Goal: Transaction & Acquisition: Purchase product/service

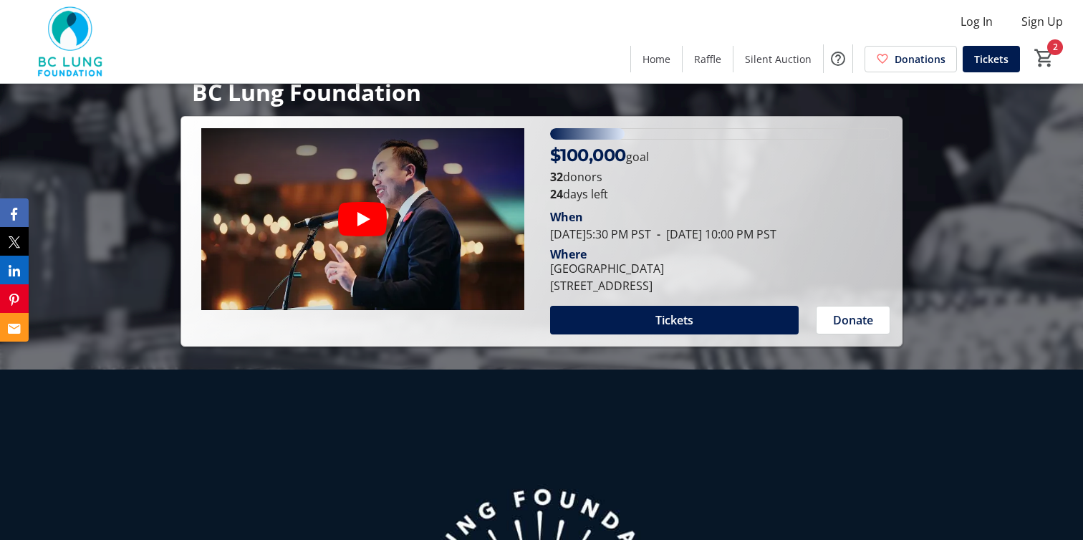
scroll to position [204, 0]
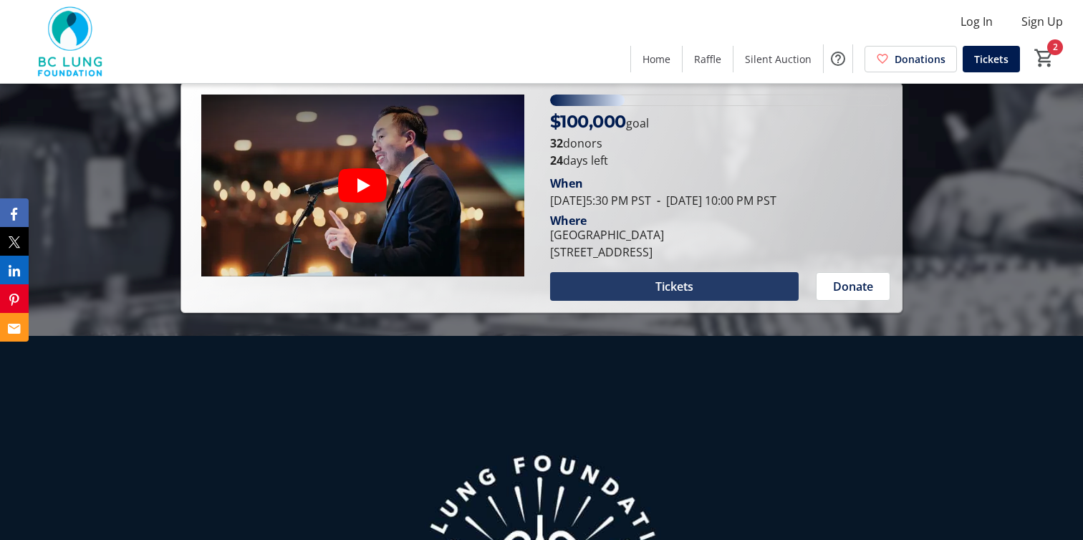
click at [671, 281] on span "Tickets" at bounding box center [675, 286] width 38 height 17
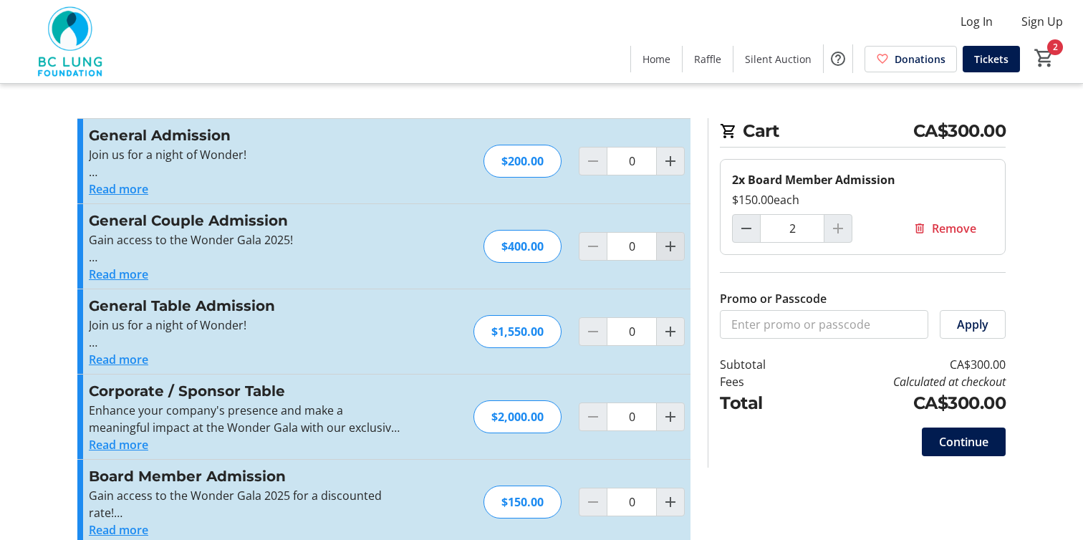
type input "2"
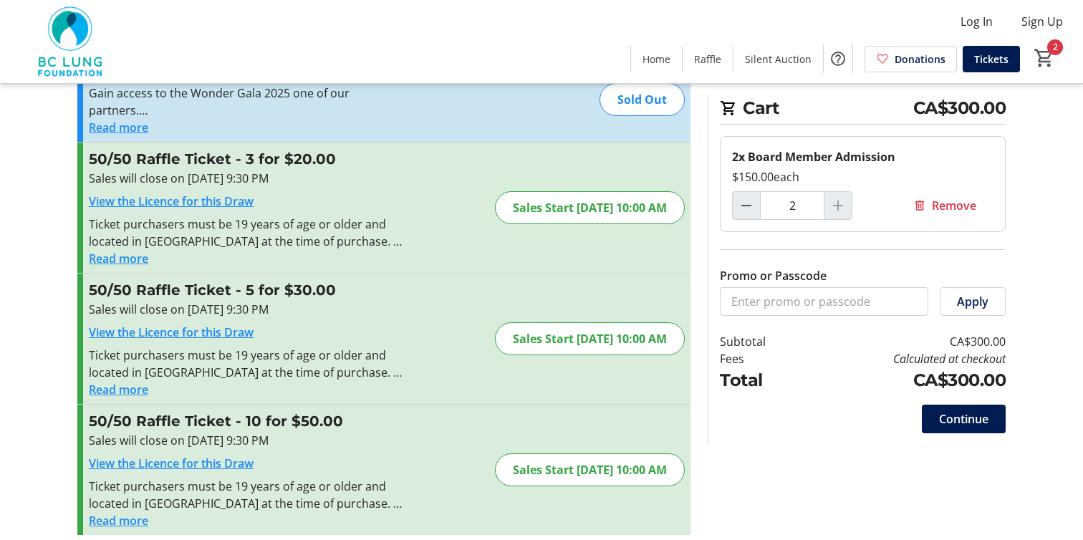
scroll to position [500, 0]
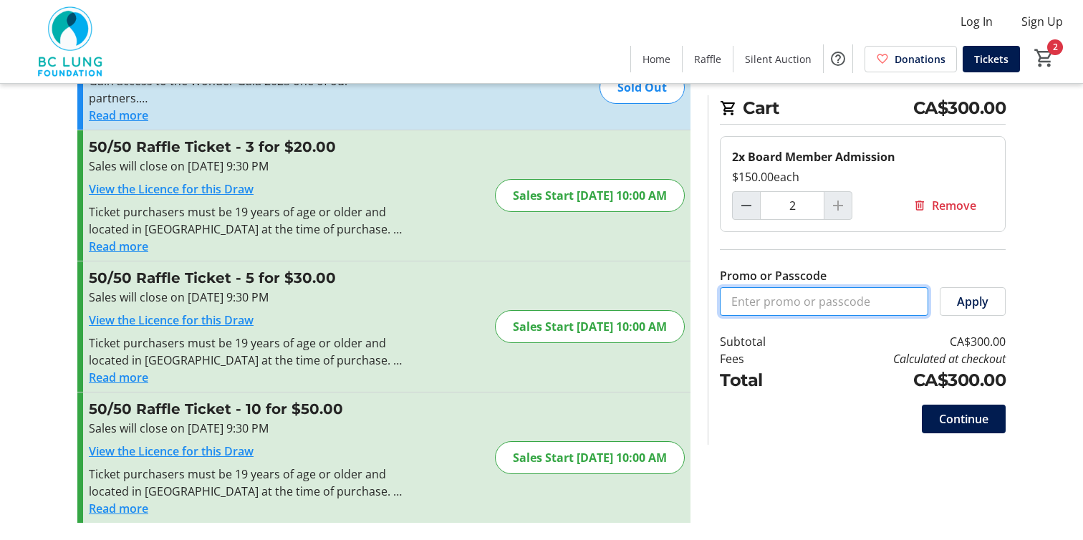
click at [799, 297] on input "Promo or Passcode" at bounding box center [824, 301] width 208 height 29
paste input "COMP@WONDER25 ***\"
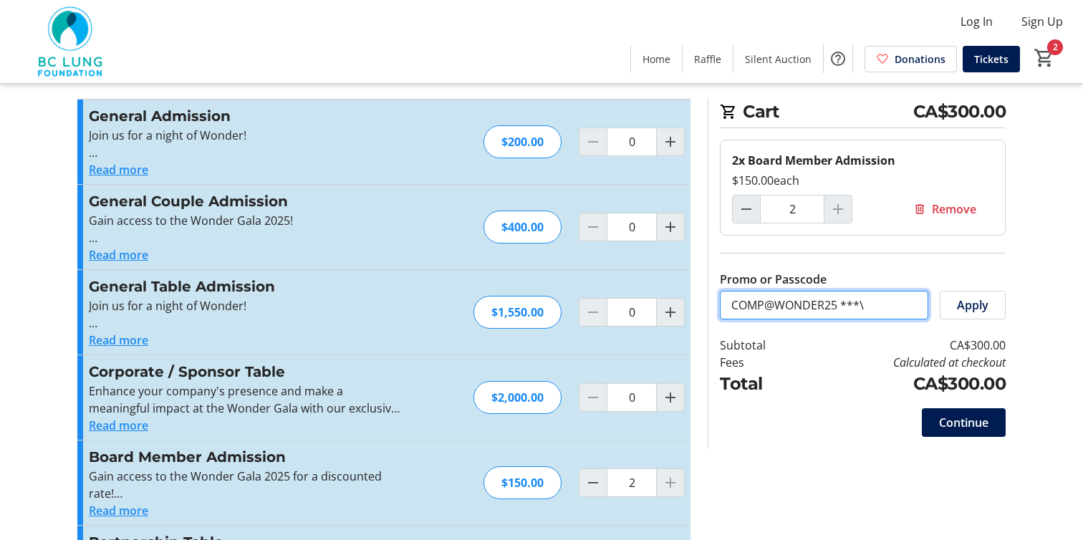
scroll to position [0, 0]
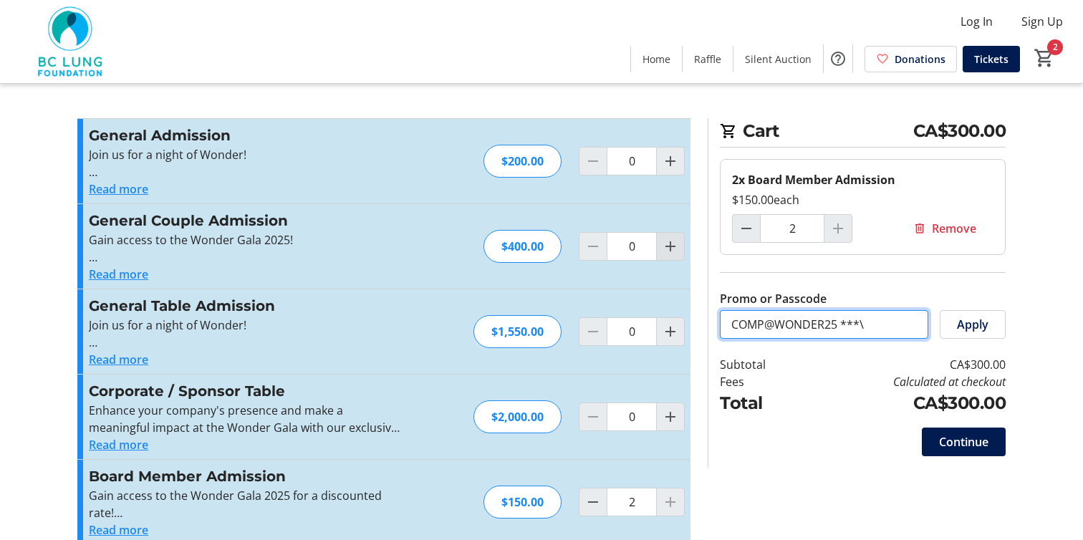
type input "COMP@WONDER25 ***\"
click at [676, 251] on mat-icon "Increment by one" at bounding box center [670, 246] width 17 height 17
type input "1"
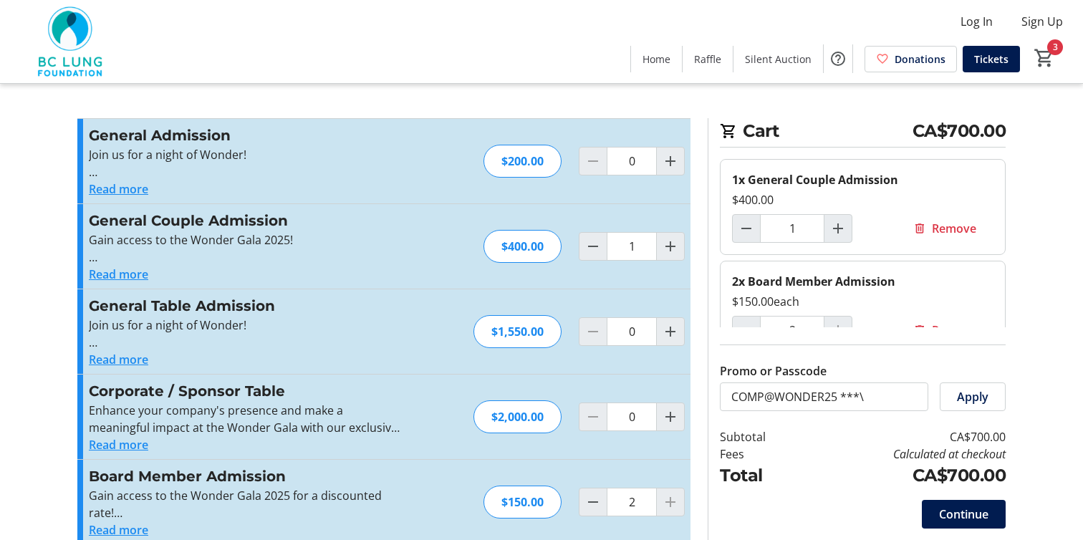
scroll to position [29, 0]
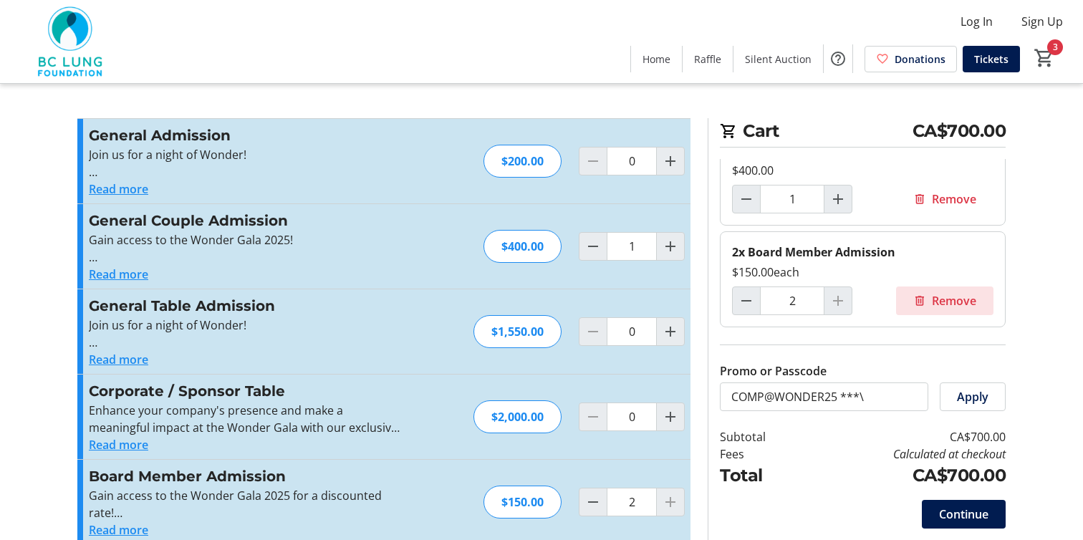
click at [926, 299] on span at bounding box center [944, 301] width 97 height 34
type input "0"
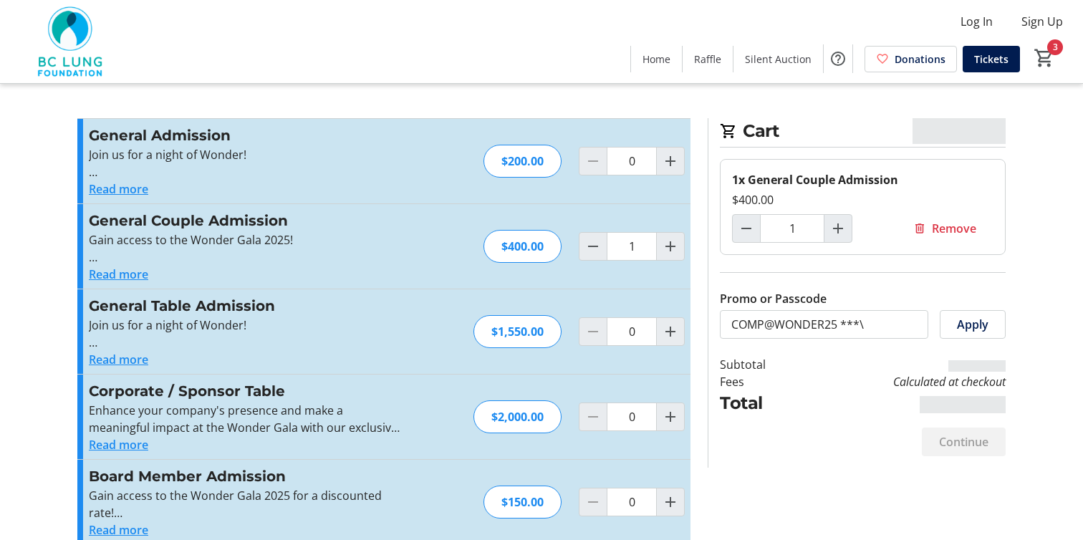
scroll to position [0, 0]
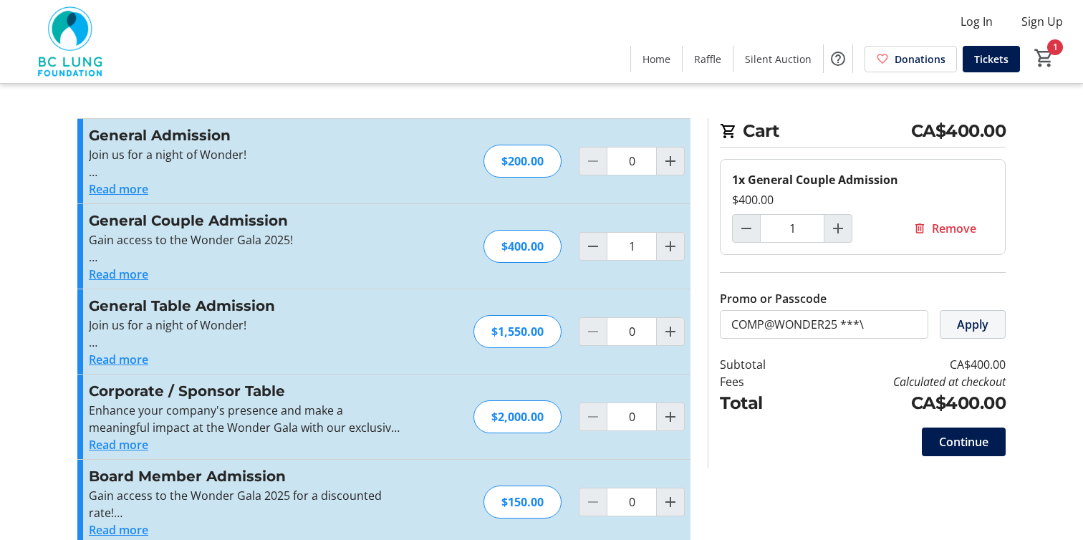
click at [964, 319] on span "Apply" at bounding box center [973, 324] width 32 height 17
drag, startPoint x: 850, startPoint y: 325, endPoint x: 701, endPoint y: 317, distance: 149.9
click at [700, 317] on section "Cart CA$400.00 1x General Couple Admission $400.00 1 Remove Promo or Passcode C…" at bounding box center [856, 293] width 315 height 350
paste input "CODE2025"
click at [984, 328] on span "Apply" at bounding box center [973, 324] width 32 height 17
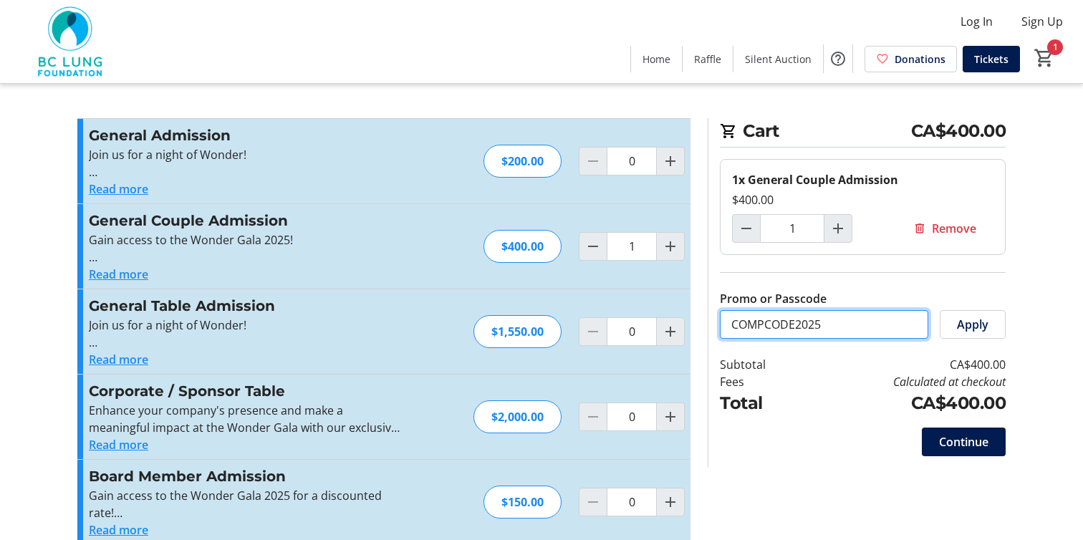
drag, startPoint x: 881, startPoint y: 328, endPoint x: 629, endPoint y: 311, distance: 252.8
paste input "@WONDER25 ***\"
click at [982, 327] on span "Apply" at bounding box center [973, 324] width 32 height 17
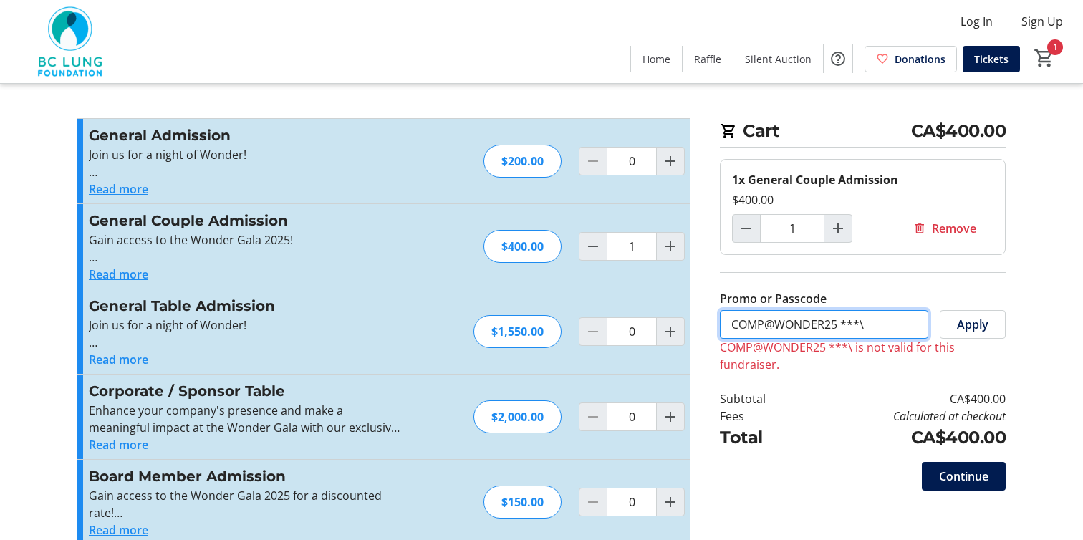
click at [896, 318] on input "COMP@WONDER25 ***\" at bounding box center [824, 324] width 208 height 29
type input "COMP@WONDER25 ***"
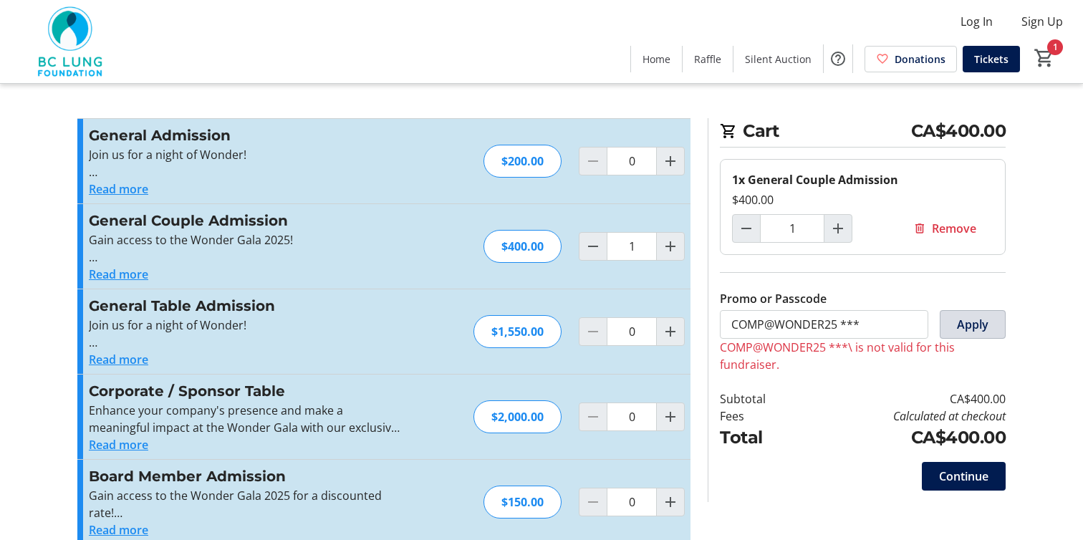
click at [975, 327] on span "Apply" at bounding box center [973, 324] width 32 height 17
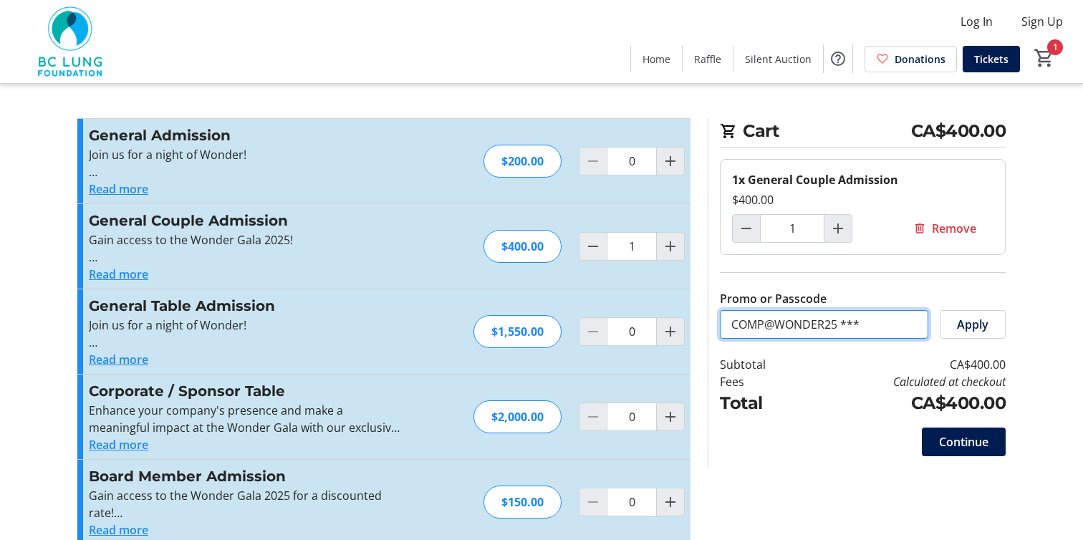
drag, startPoint x: 769, startPoint y: 330, endPoint x: 575, endPoint y: 331, distance: 193.4
paste input "COMP@WONDER25 ***\"
type input "COMP@WONDER25 ***\"
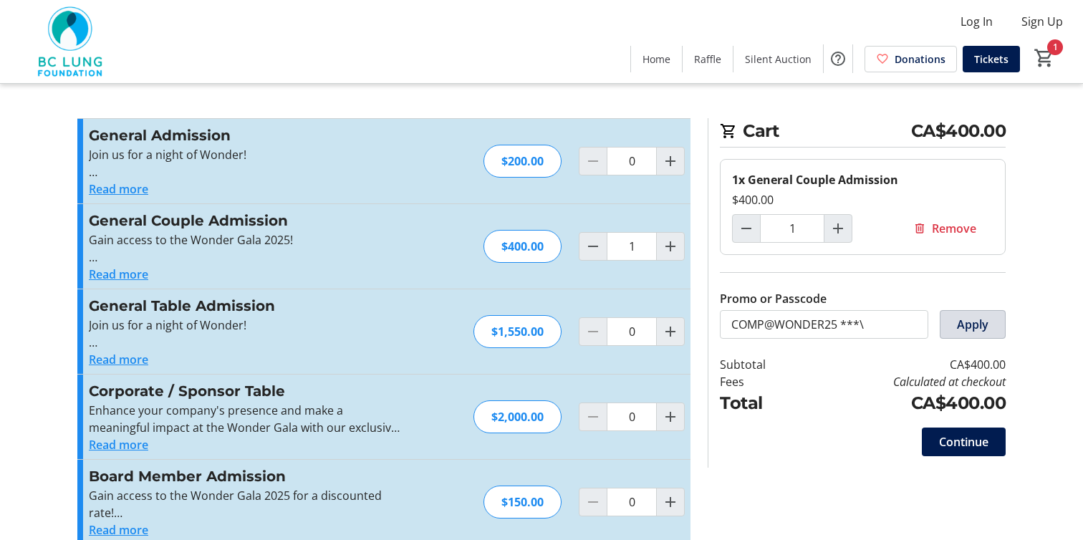
click at [961, 327] on span "Apply" at bounding box center [973, 324] width 32 height 17
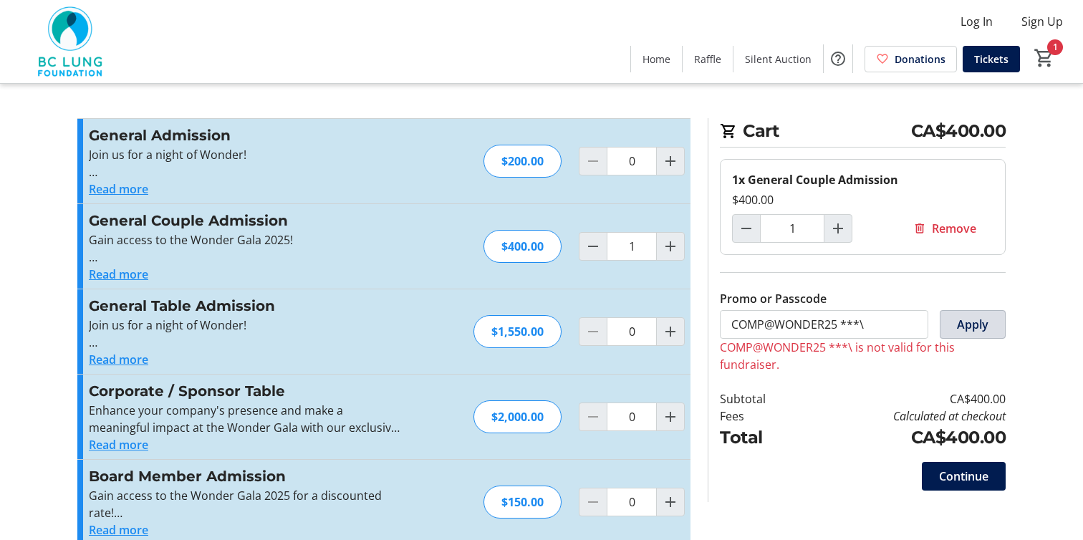
click at [977, 326] on span "Apply" at bounding box center [973, 324] width 32 height 17
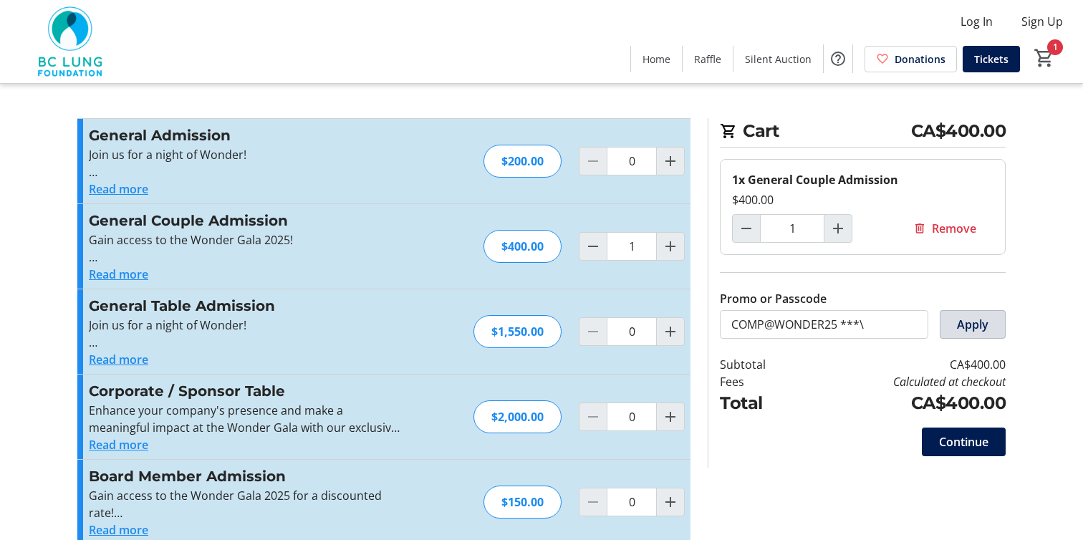
click at [969, 321] on span "Apply" at bounding box center [973, 324] width 32 height 17
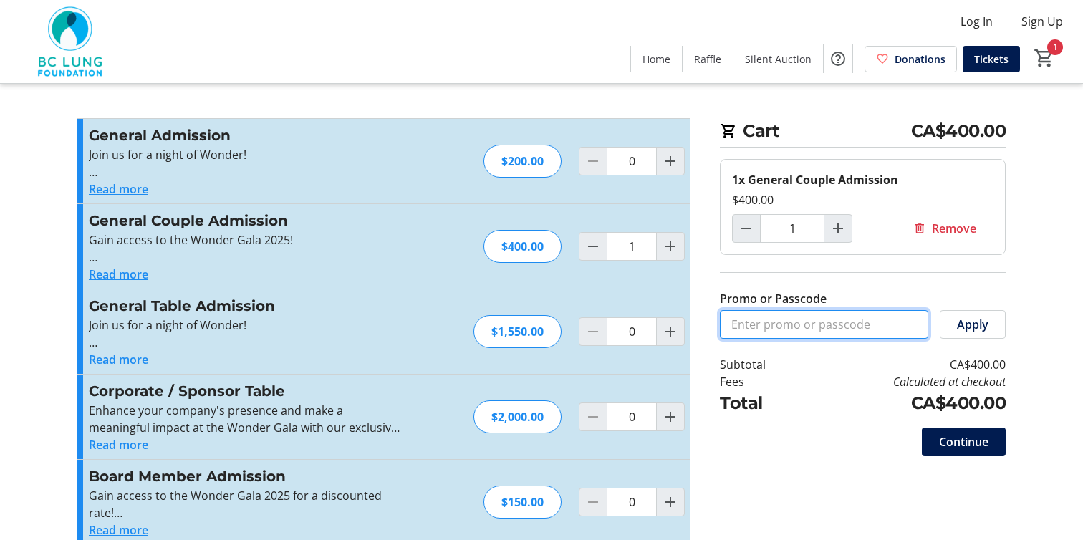
click at [811, 328] on input "Promo or Passcode" at bounding box center [824, 324] width 208 height 29
paste input "COMP@WONDER25 ***\"
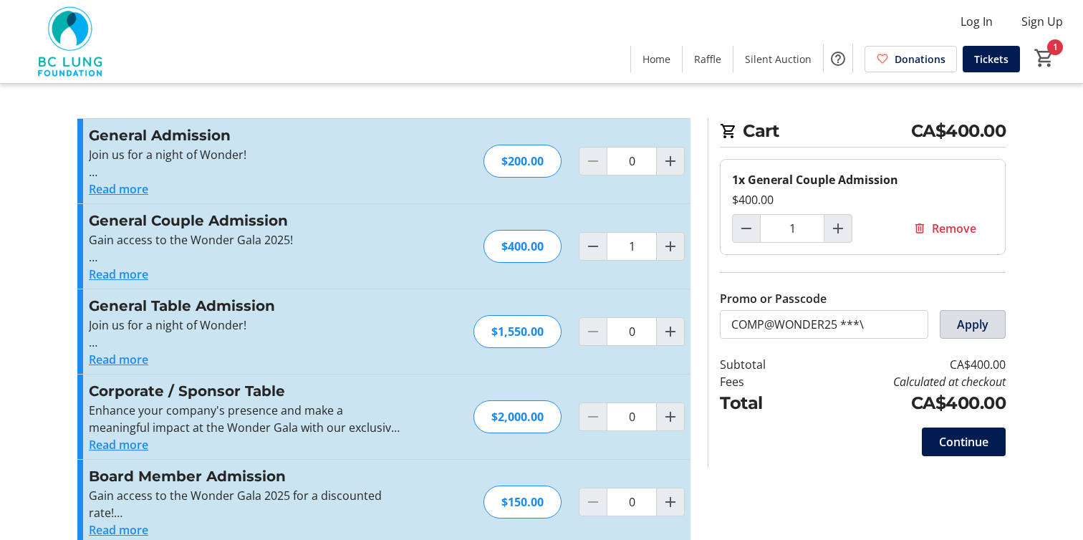
click at [966, 325] on span "Apply" at bounding box center [973, 324] width 32 height 17
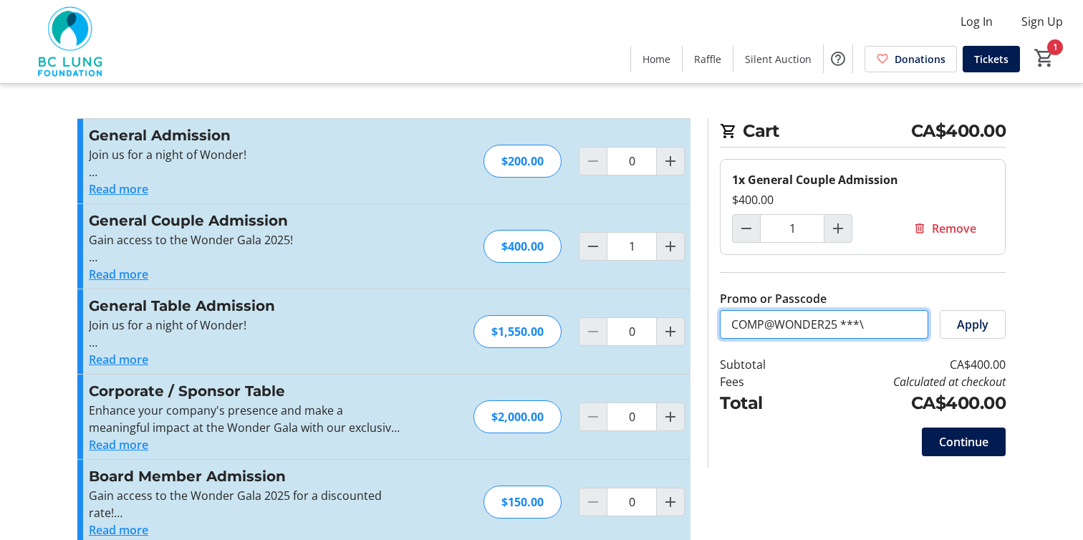
drag, startPoint x: 876, startPoint y: 329, endPoint x: 633, endPoint y: 330, distance: 243.6
paste input "CHRISCODE25"
type input "CHRISCODE25"
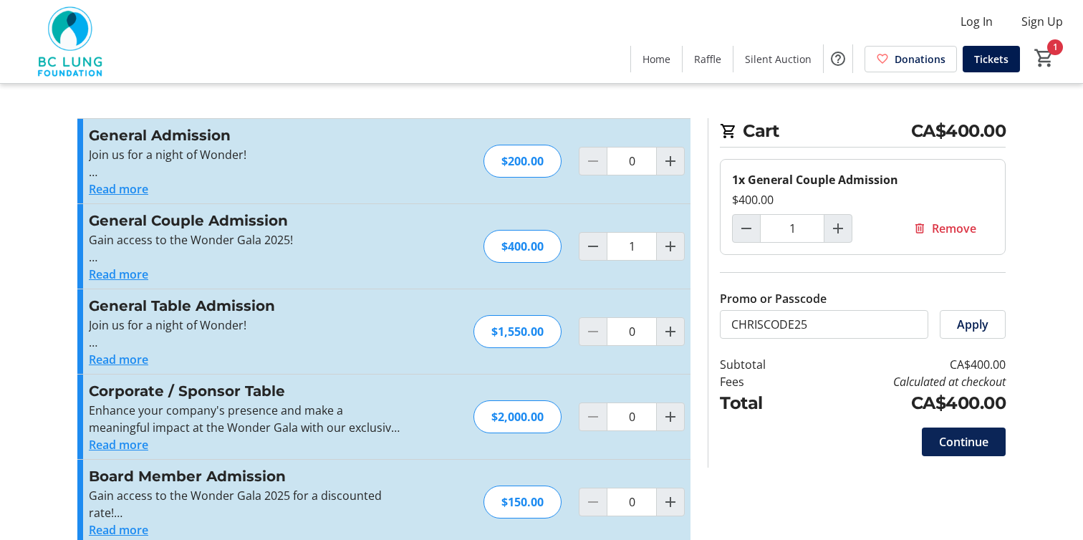
click at [988, 441] on button "Continue" at bounding box center [964, 442] width 84 height 29
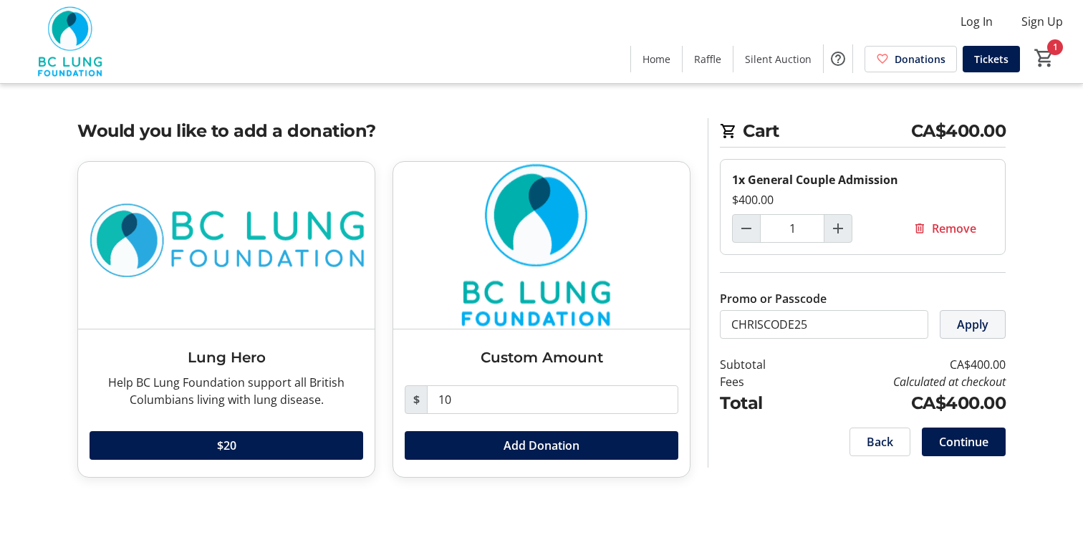
click at [966, 327] on span "Apply" at bounding box center [973, 324] width 32 height 17
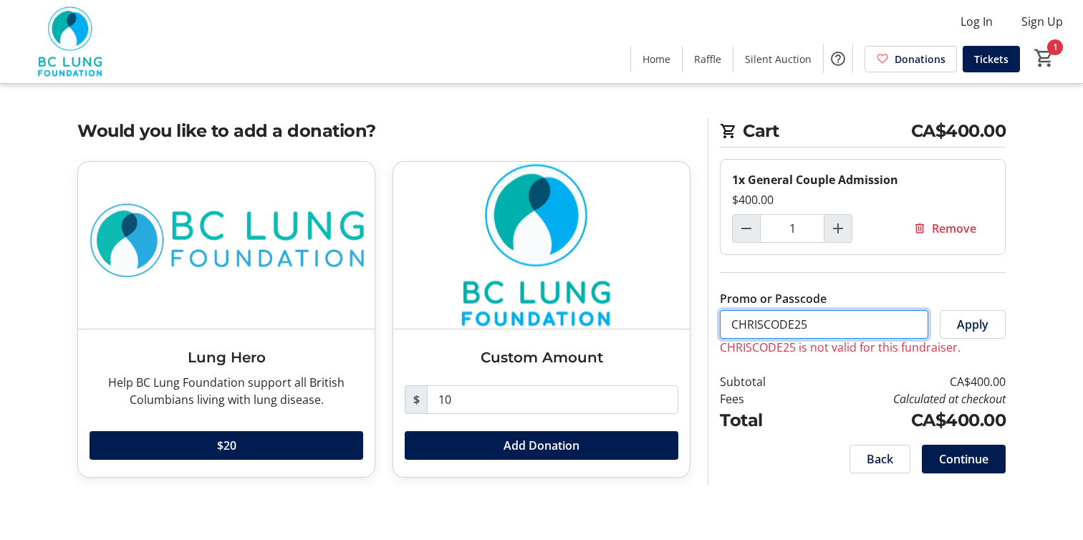
drag, startPoint x: 870, startPoint y: 329, endPoint x: 608, endPoint y: 330, distance: 261.5
click at [608, 330] on div "Would you like to add a donation? Lung Hero Help BC Lung Foundation support all…" at bounding box center [542, 306] width 946 height 377
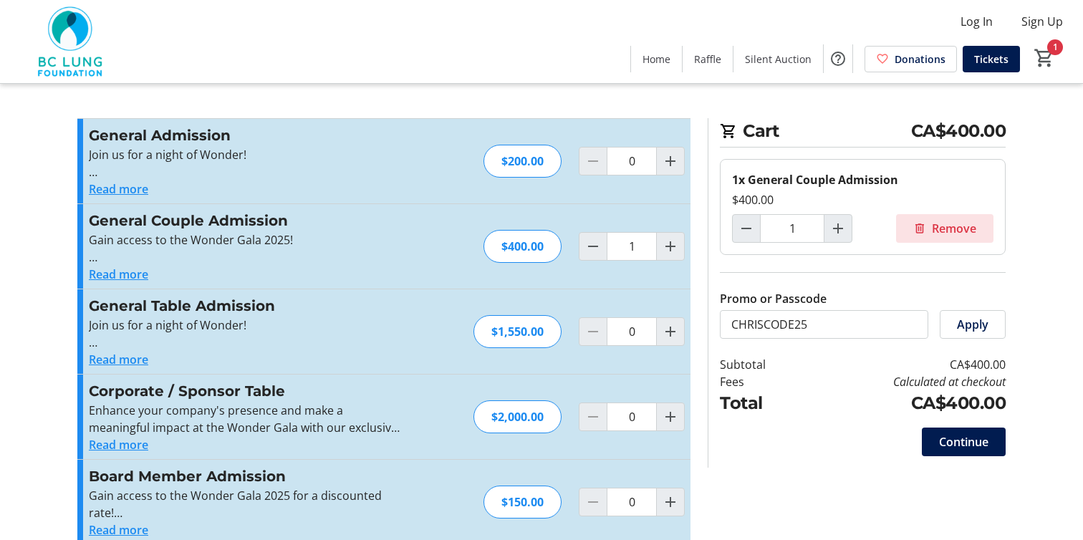
click at [937, 230] on span "Remove" at bounding box center [954, 228] width 44 height 17
type input "0"
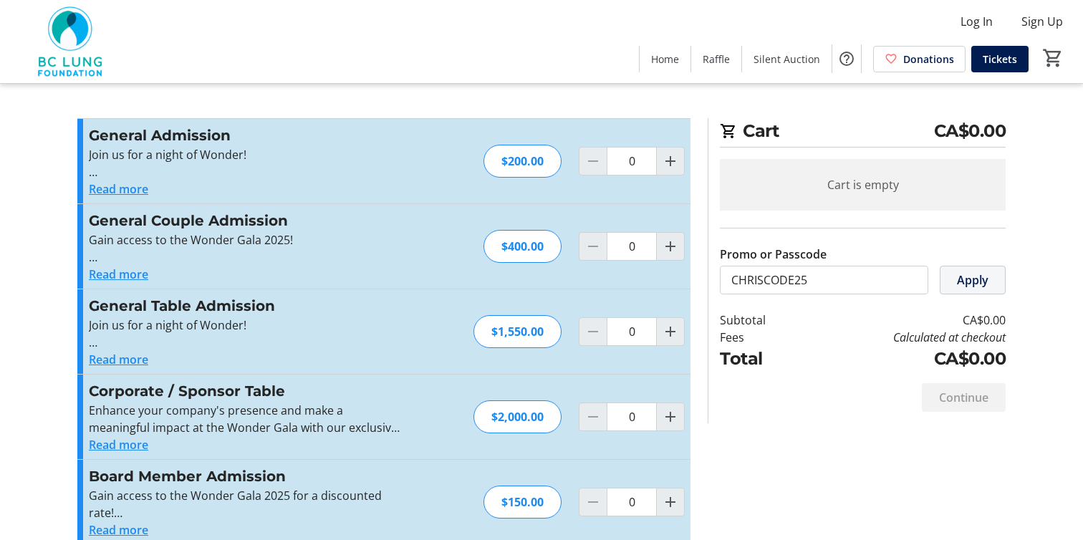
click at [974, 282] on span "Apply" at bounding box center [973, 280] width 32 height 17
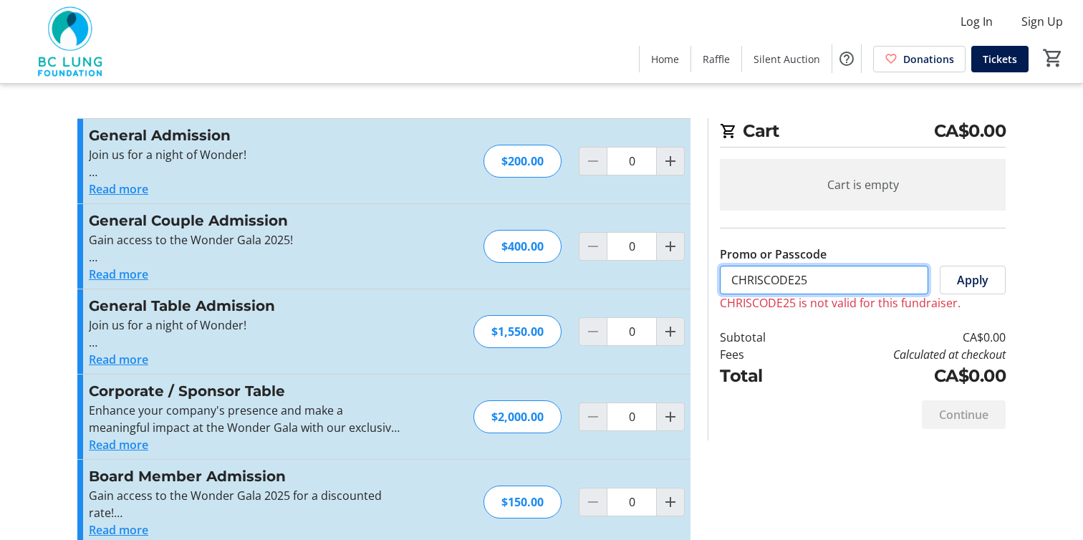
drag, startPoint x: 867, startPoint y: 279, endPoint x: 533, endPoint y: 301, distance: 334.6
drag, startPoint x: 706, startPoint y: 277, endPoint x: 693, endPoint y: 277, distance: 13.6
paste input "DE25"
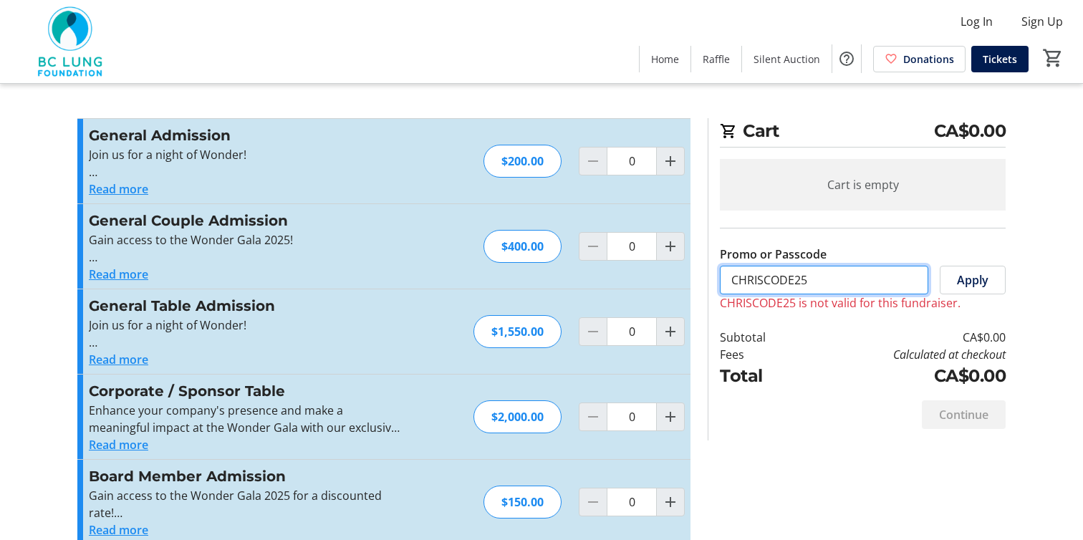
type input "CHRISCODE25DE25"
drag, startPoint x: 827, startPoint y: 287, endPoint x: 608, endPoint y: 291, distance: 219.3
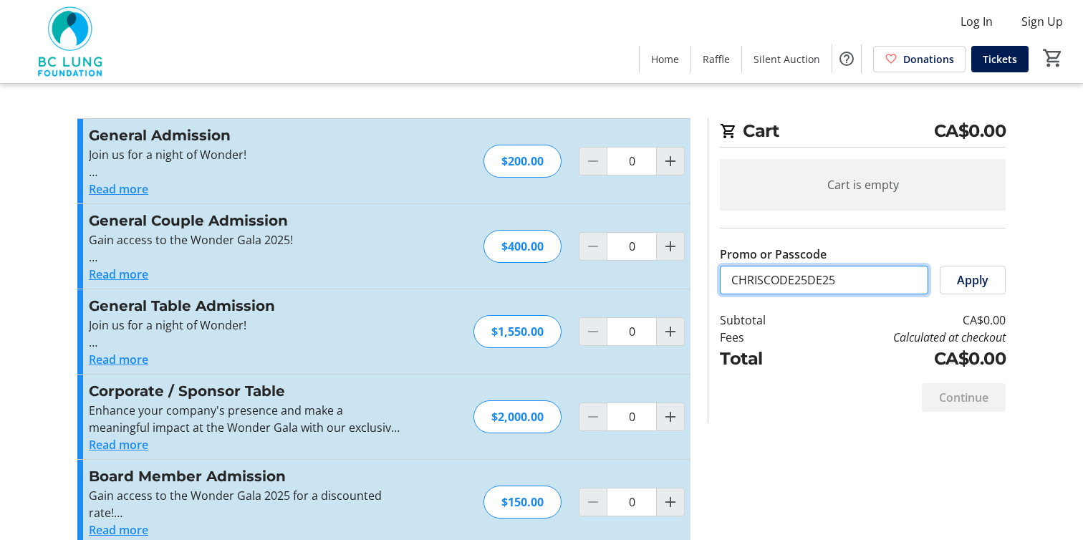
drag, startPoint x: 780, startPoint y: 282, endPoint x: 719, endPoint y: 281, distance: 60.2
click at [720, 281] on input "CHRISCODE25DE25" at bounding box center [824, 280] width 208 height 29
paste input "CHRISCODE25"
type input "CHRISCODE25"
click at [984, 283] on span "Apply" at bounding box center [973, 280] width 32 height 17
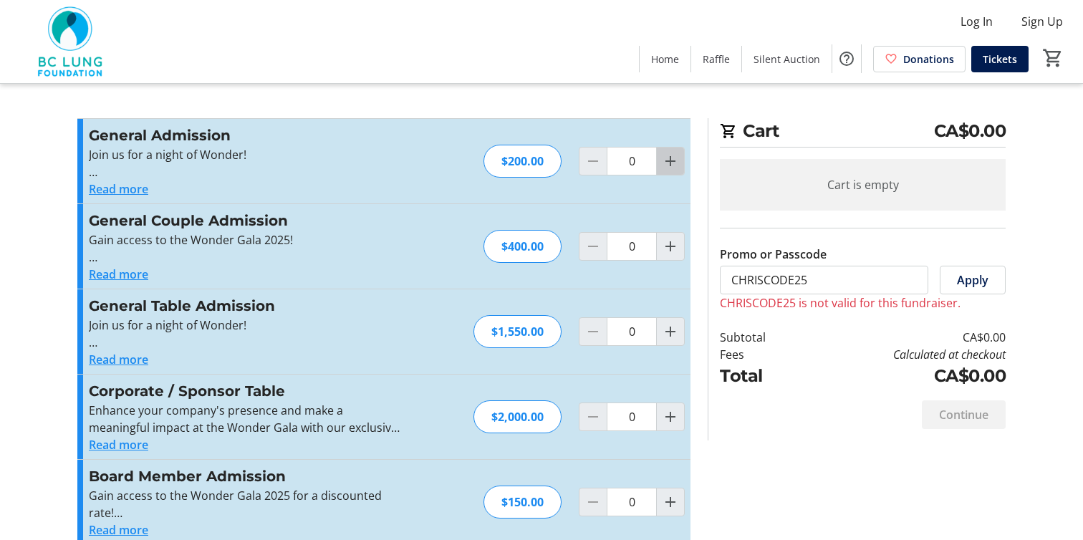
click at [672, 160] on mat-icon "Increment by one" at bounding box center [670, 161] width 17 height 17
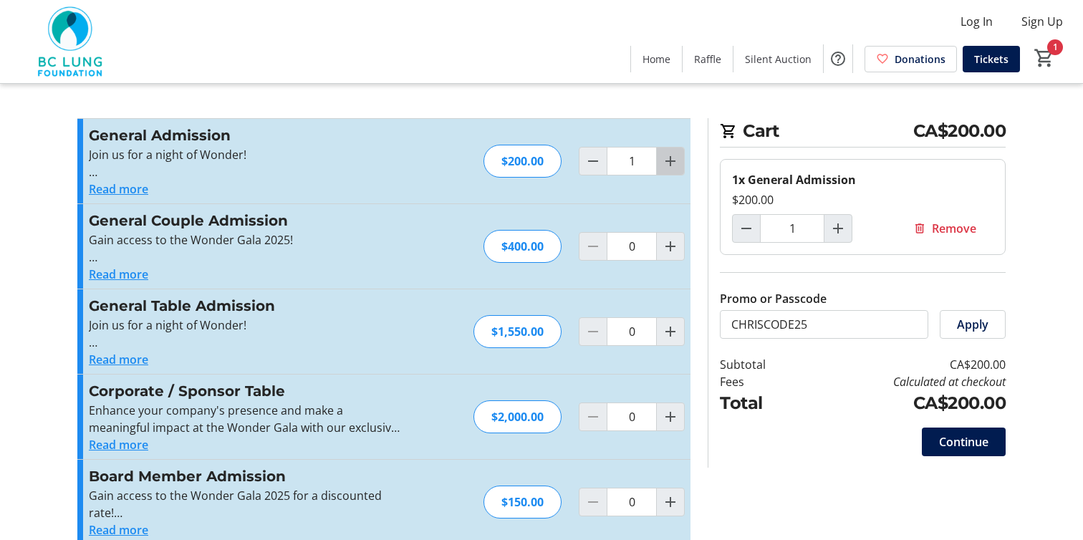
click at [672, 160] on mat-icon "Increment by one" at bounding box center [670, 161] width 17 height 17
type input "2"
click at [966, 325] on span "Apply" at bounding box center [973, 324] width 32 height 17
click at [757, 226] on span "Decrement by one" at bounding box center [746, 228] width 27 height 27
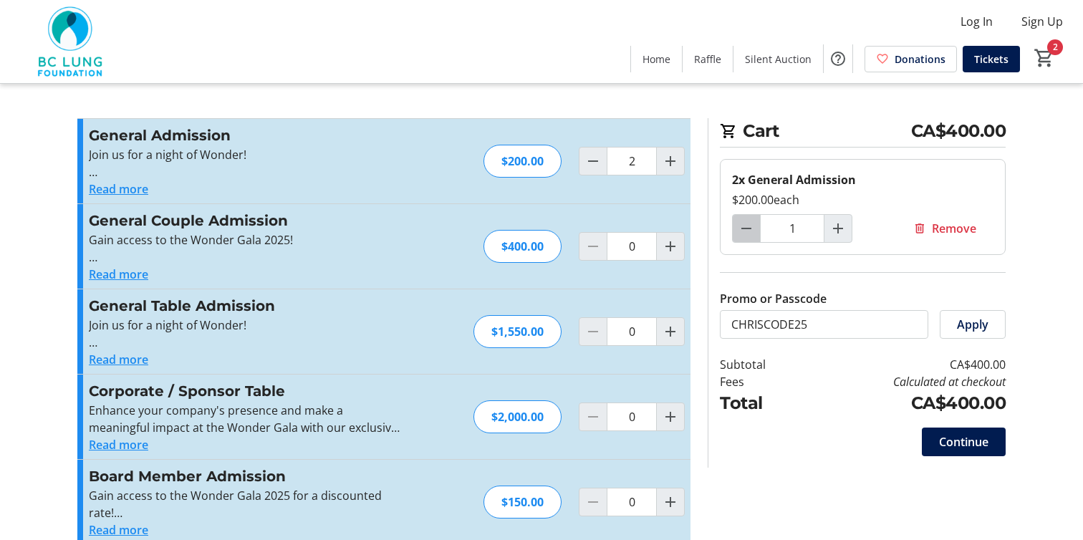
type input "0"
drag, startPoint x: 757, startPoint y: 226, endPoint x: 871, endPoint y: 225, distance: 114.6
click at [759, 226] on div at bounding box center [746, 228] width 29 height 29
type input "0"
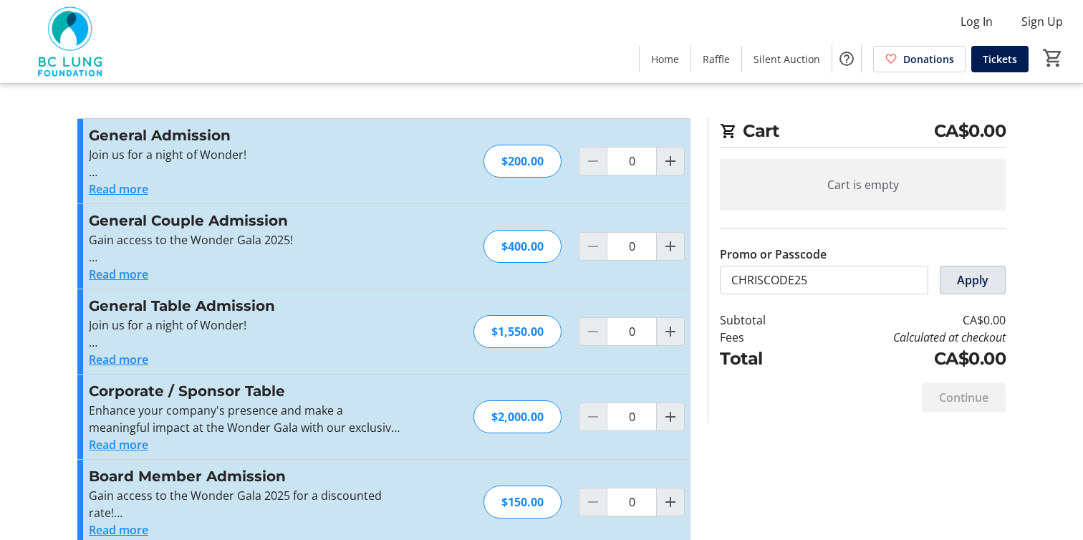
click at [966, 278] on span "Apply" at bounding box center [973, 280] width 32 height 17
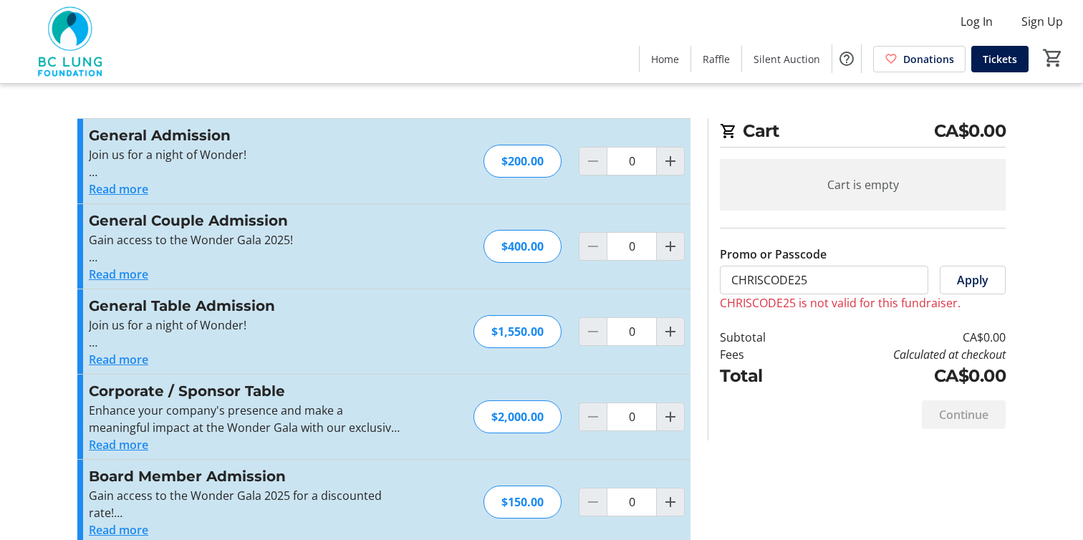
click at [121, 193] on button "Read more" at bounding box center [118, 189] width 59 height 17
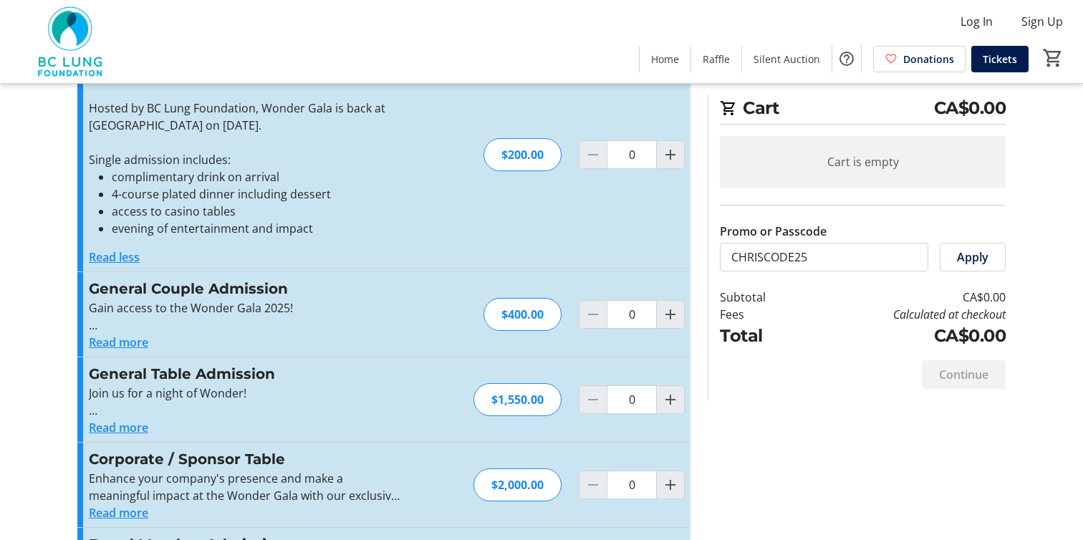
scroll to position [82, 0]
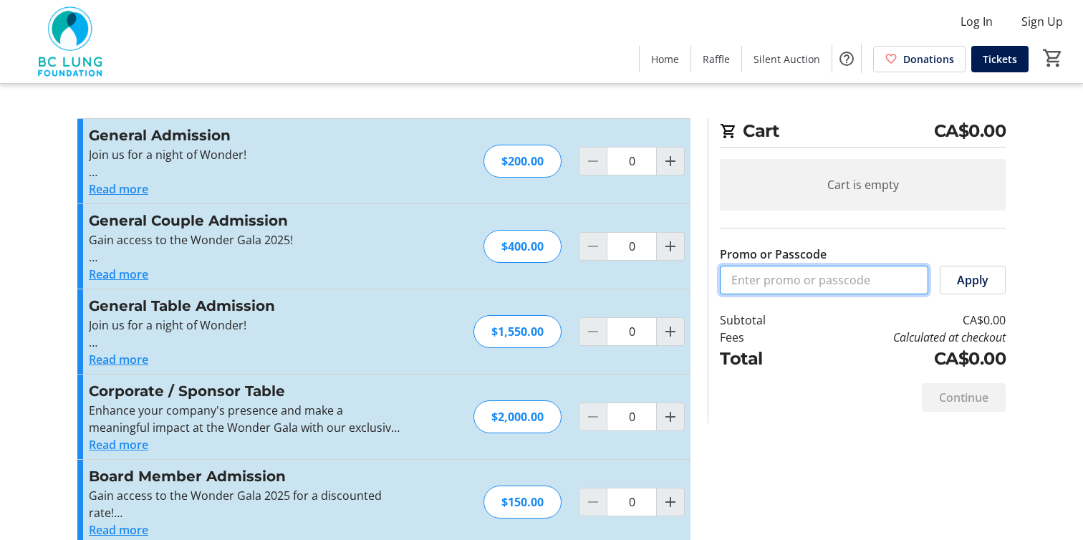
click at [787, 279] on input "Promo or Passcode" at bounding box center [824, 280] width 208 height 29
paste input "CHRISCODE25"
type input "CHRISCODE25"
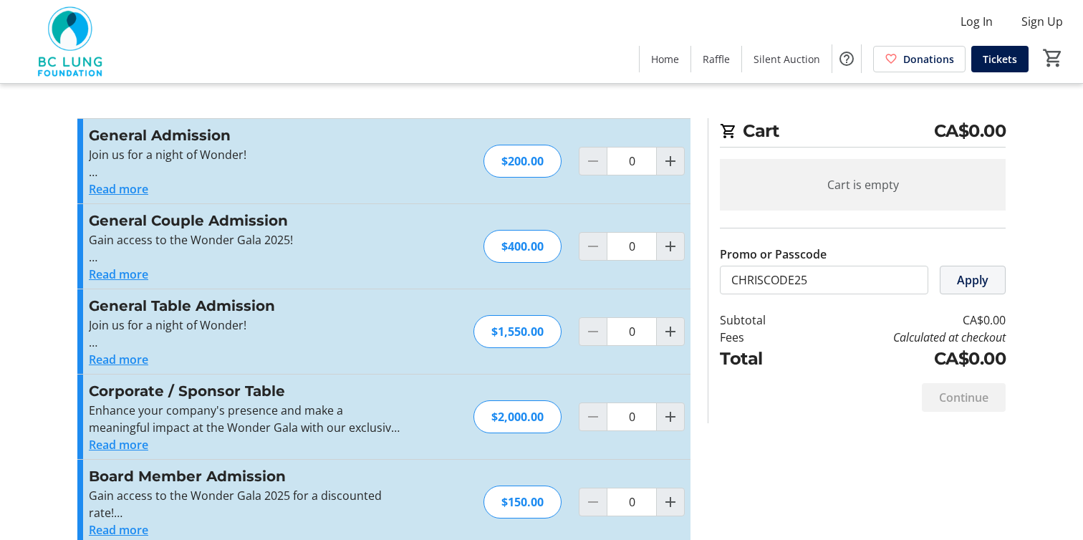
click at [970, 282] on span "Apply" at bounding box center [973, 280] width 32 height 17
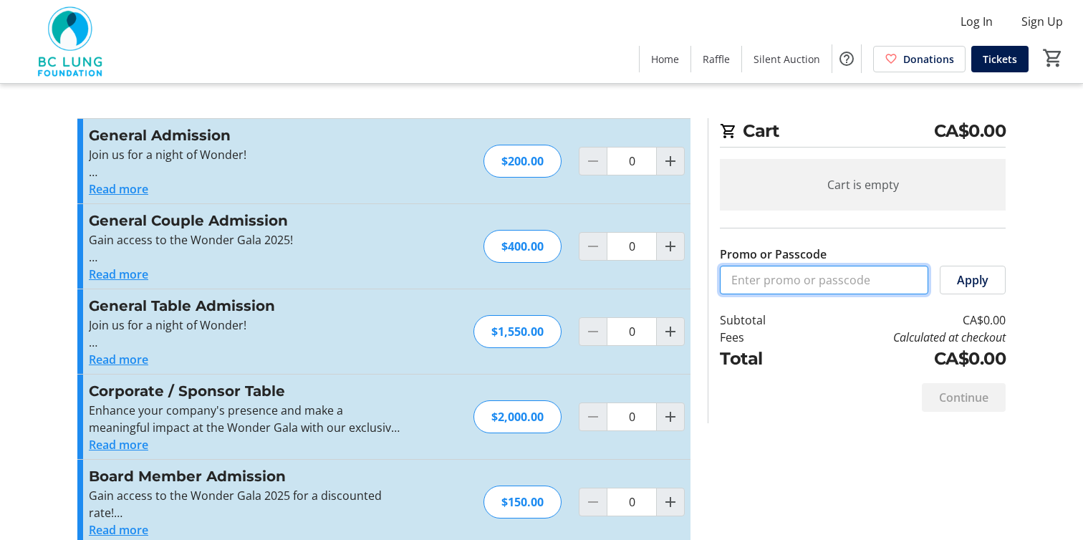
click at [752, 287] on input "Promo or Passcode" at bounding box center [824, 280] width 208 height 29
paste input "CHRISCODE25"
type input "CHRISCODE25"
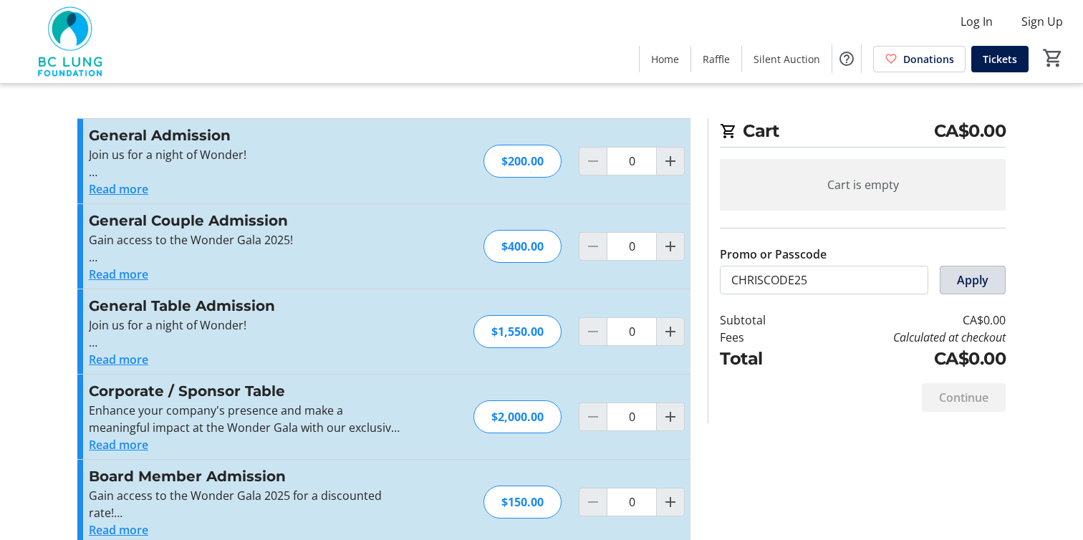
click at [961, 282] on span "Apply" at bounding box center [973, 280] width 32 height 17
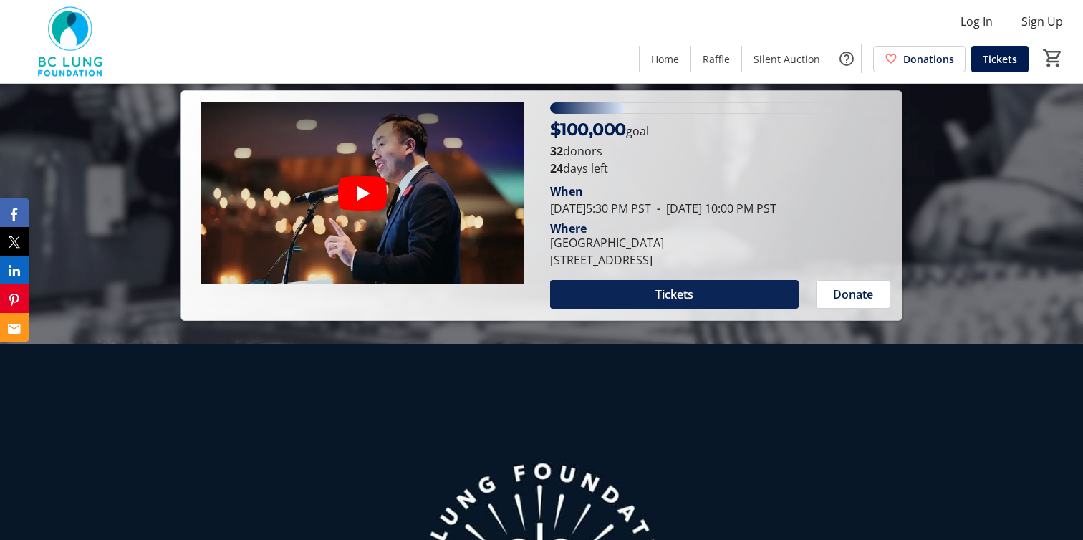
scroll to position [196, 0]
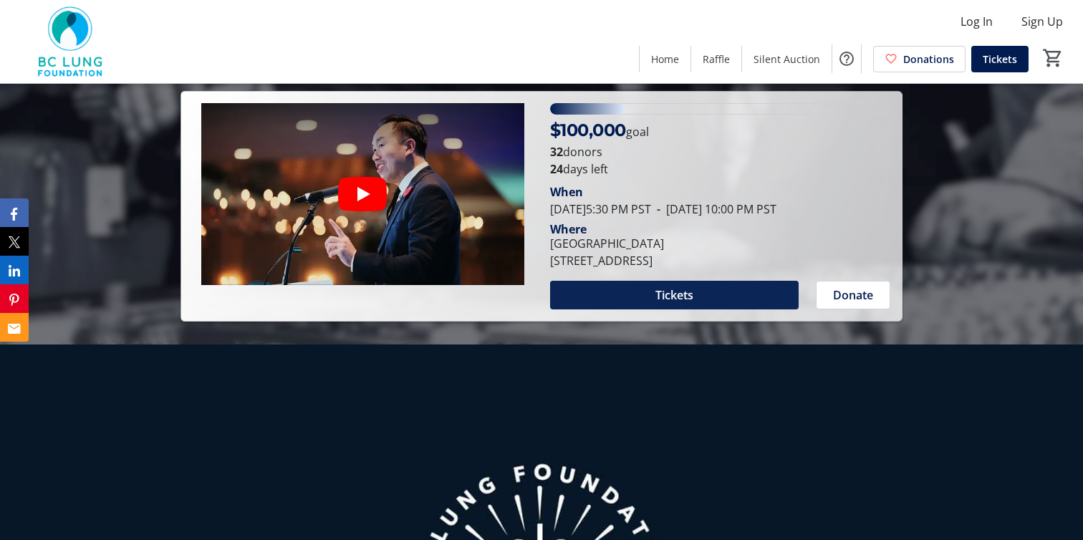
click at [656, 292] on span "Tickets" at bounding box center [675, 295] width 38 height 17
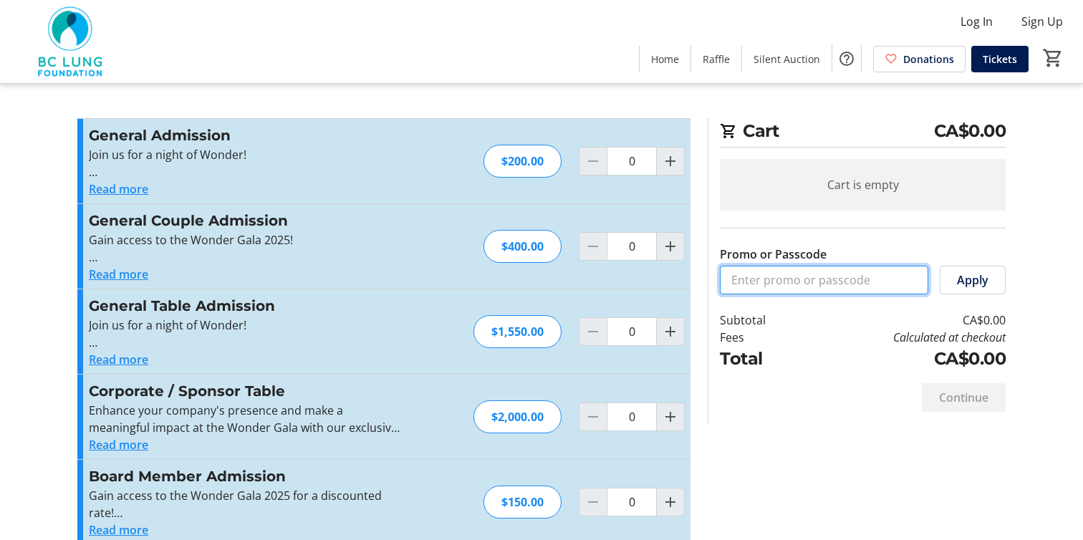
click at [781, 283] on input "Promo or Passcode" at bounding box center [824, 280] width 208 height 29
paste input "CHRISCODE25"
type input "CHRISCODE25"
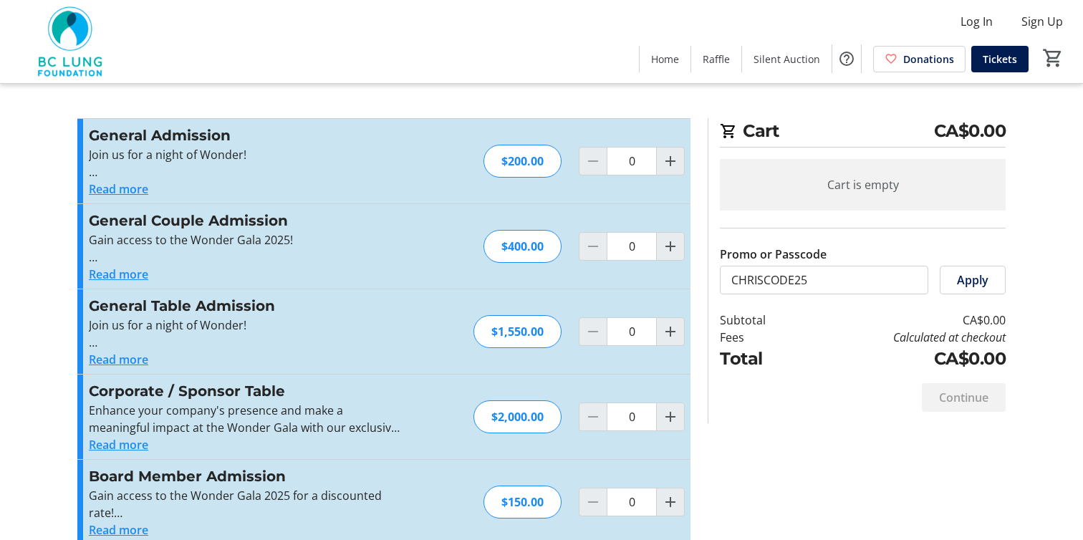
click at [961, 280] on span "Apply" at bounding box center [973, 280] width 32 height 17
click at [979, 284] on span "Apply" at bounding box center [973, 280] width 32 height 17
click at [982, 280] on span "Apply" at bounding box center [973, 280] width 32 height 17
click at [683, 245] on span "Increment by one" at bounding box center [670, 246] width 27 height 27
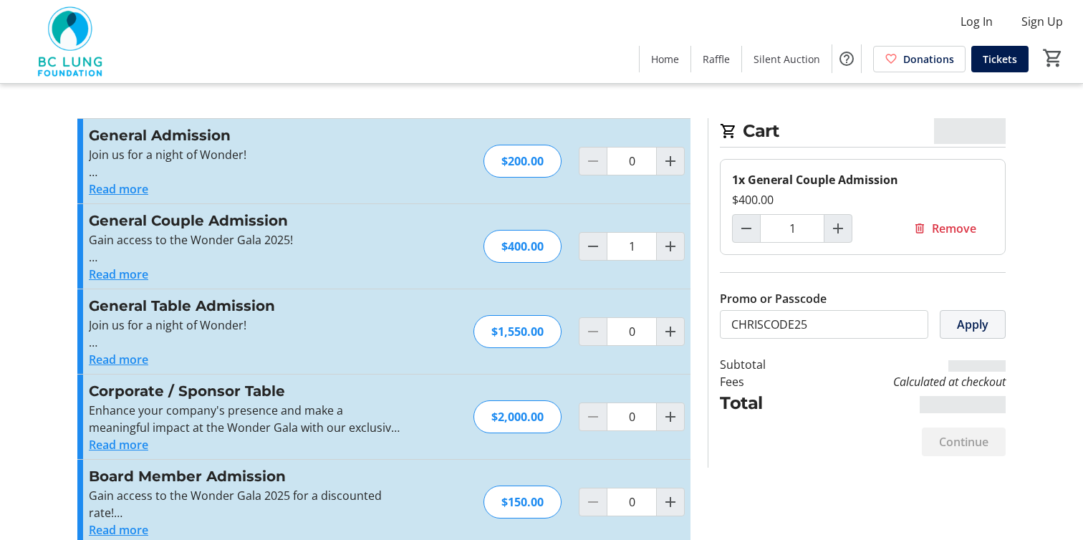
click at [963, 325] on span "Apply" at bounding box center [973, 324] width 32 height 17
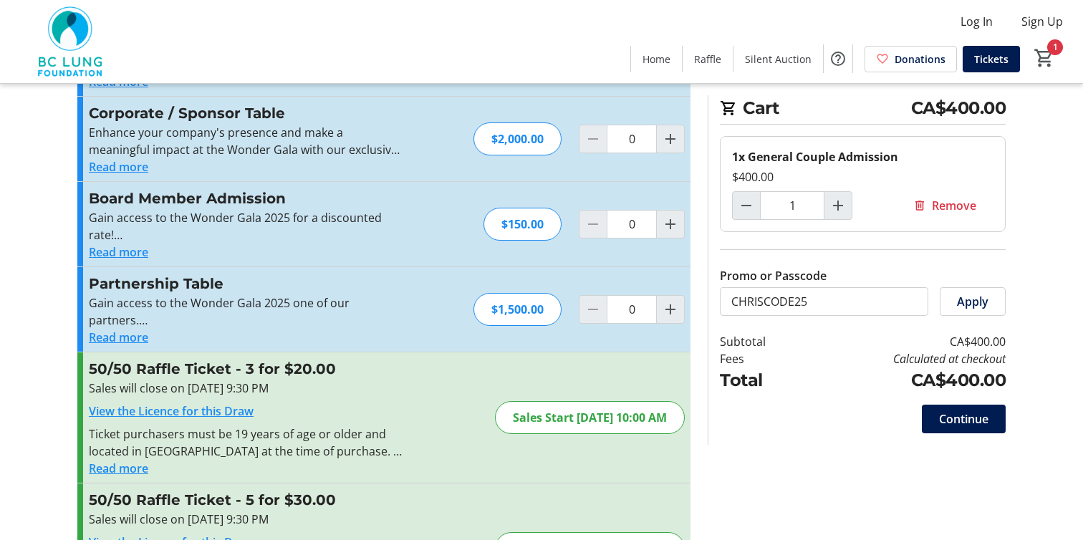
scroll to position [274, 0]
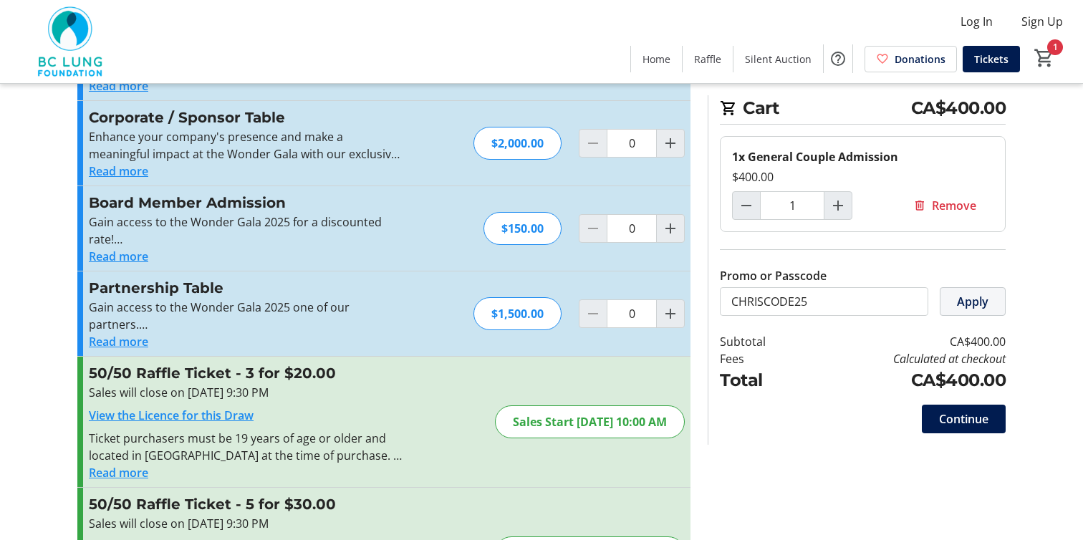
click at [972, 302] on span "Apply" at bounding box center [973, 301] width 32 height 17
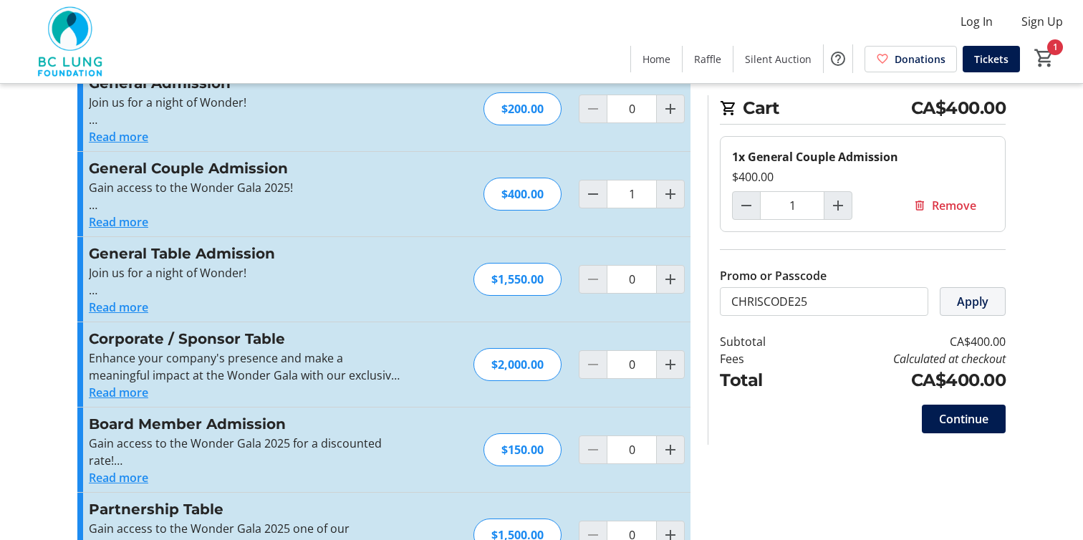
scroll to position [57, 0]
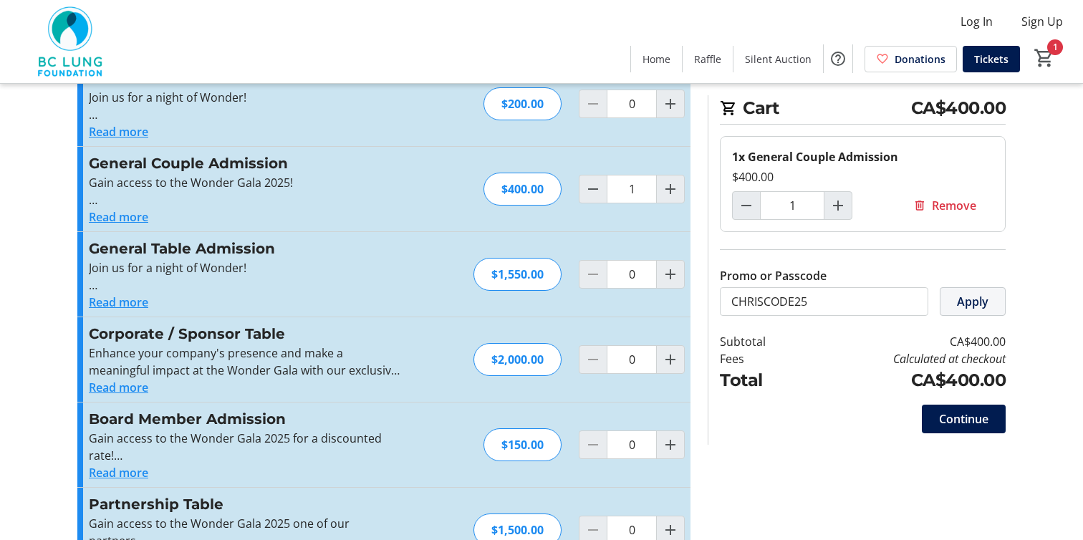
click at [973, 304] on span "Apply" at bounding box center [973, 301] width 32 height 17
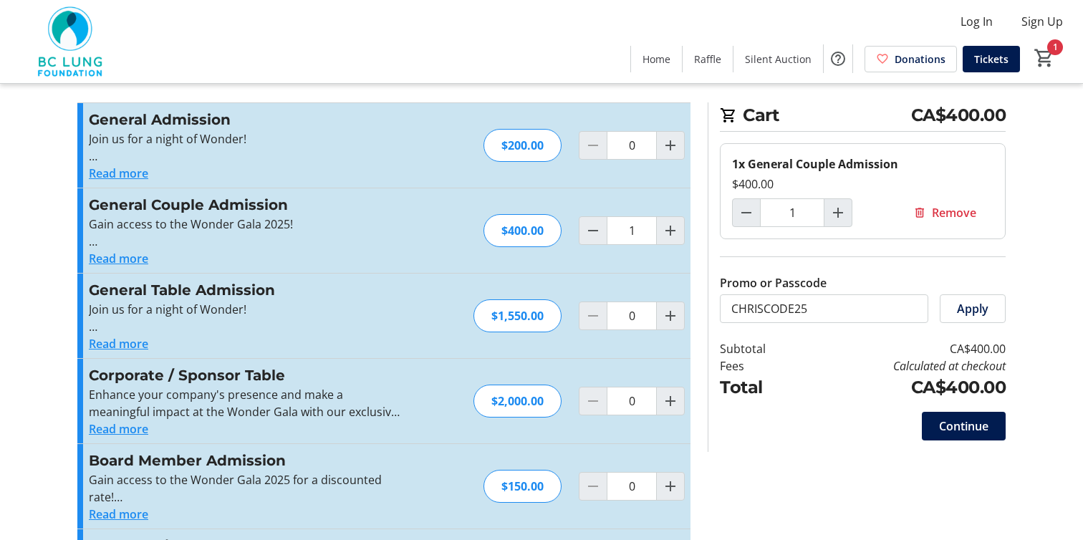
scroll to position [0, 0]
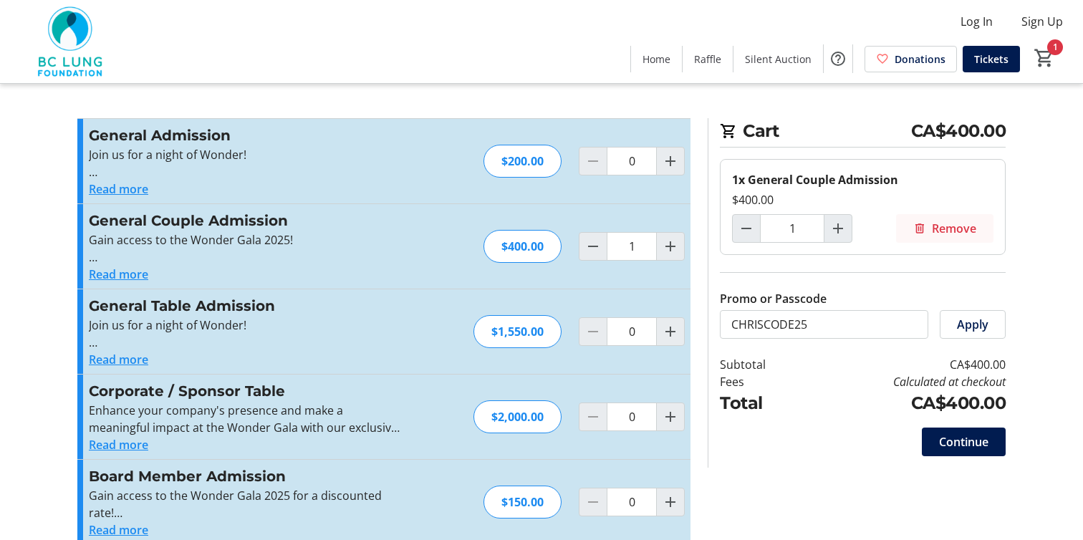
click at [946, 227] on span "Remove" at bounding box center [954, 228] width 44 height 17
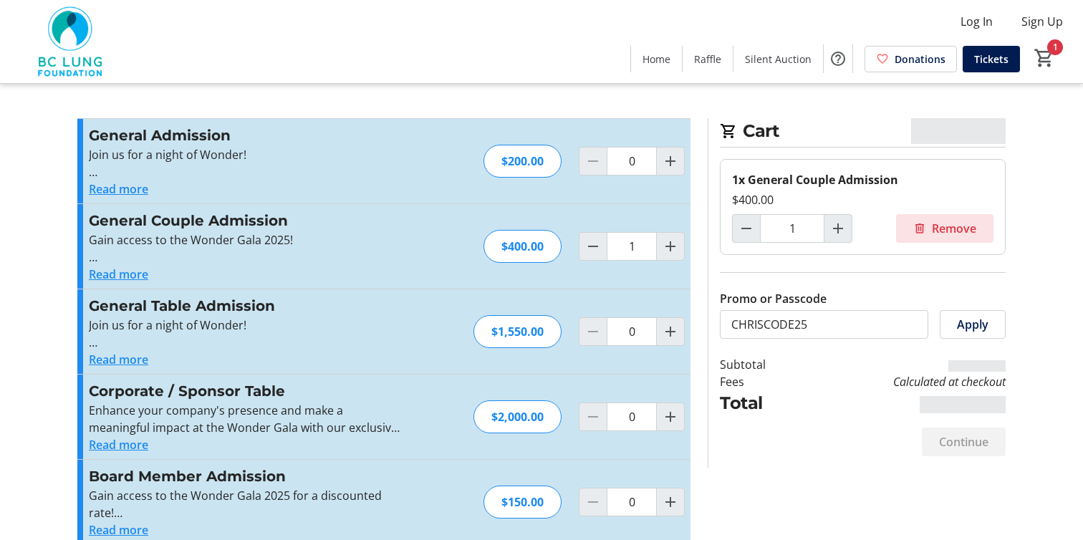
type input "0"
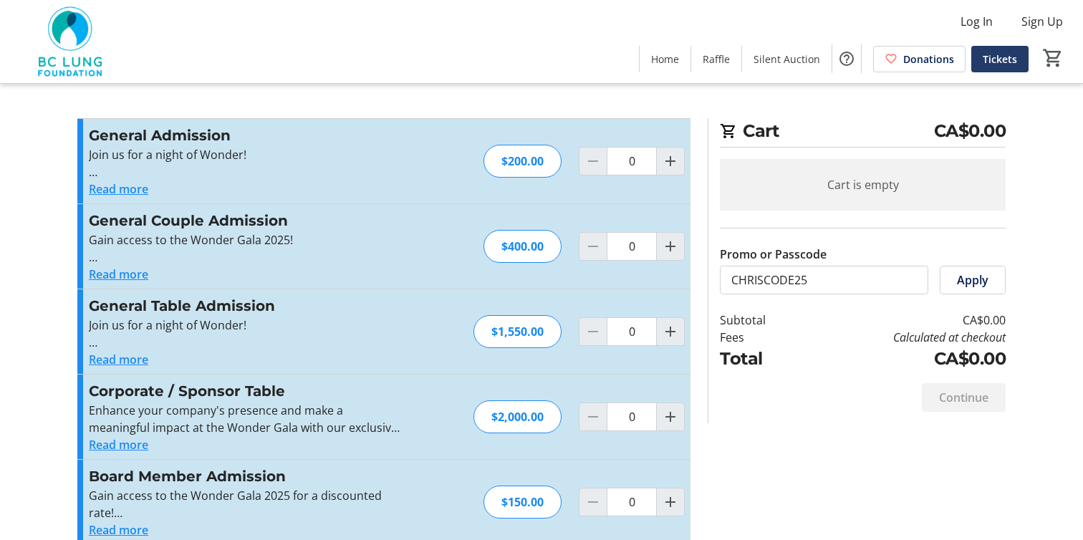
click at [985, 62] on span "Tickets" at bounding box center [1000, 59] width 34 height 15
click at [972, 292] on span at bounding box center [973, 280] width 64 height 34
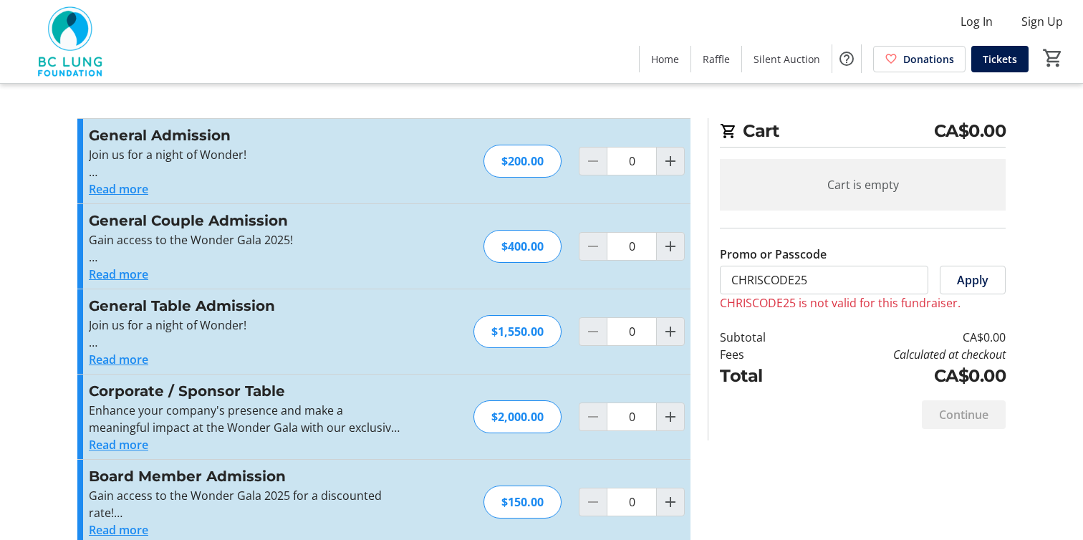
click at [120, 275] on button "Read more" at bounding box center [118, 274] width 59 height 17
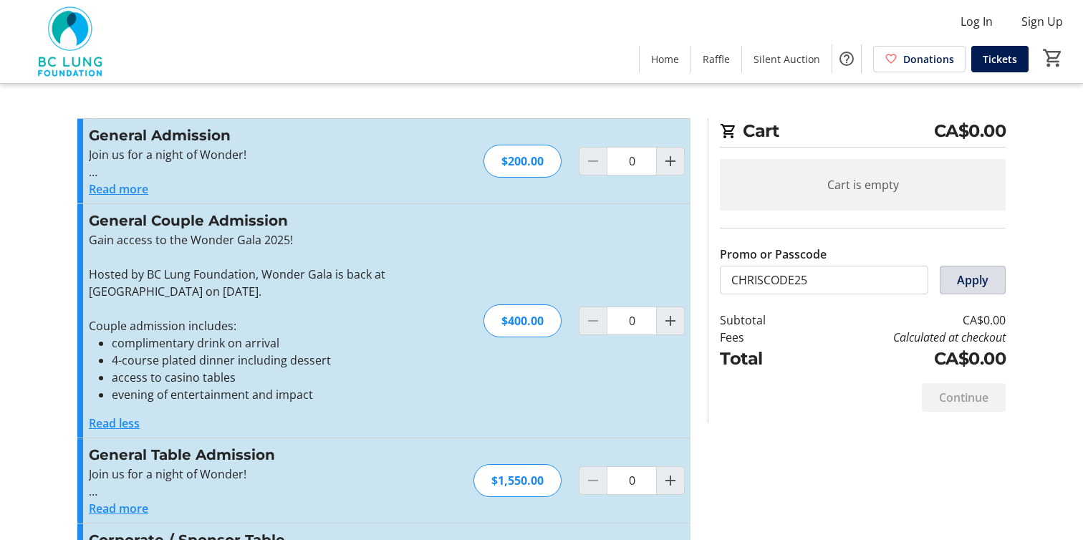
click at [973, 289] on span at bounding box center [973, 280] width 64 height 34
click at [958, 286] on span "Apply" at bounding box center [973, 280] width 32 height 17
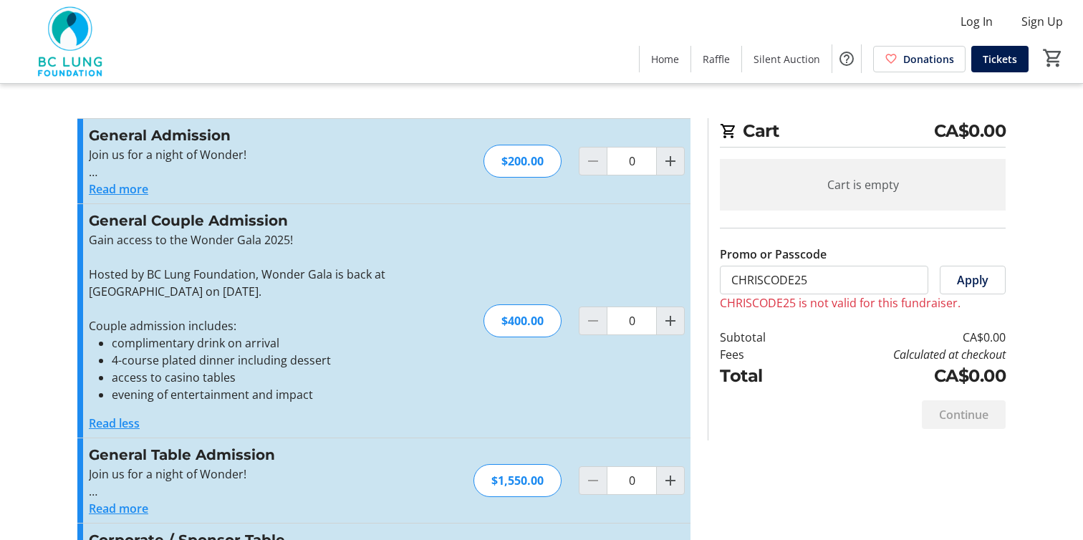
click at [141, 188] on button "Read more" at bounding box center [118, 189] width 59 height 17
